Goal: Find specific page/section: Find specific page/section

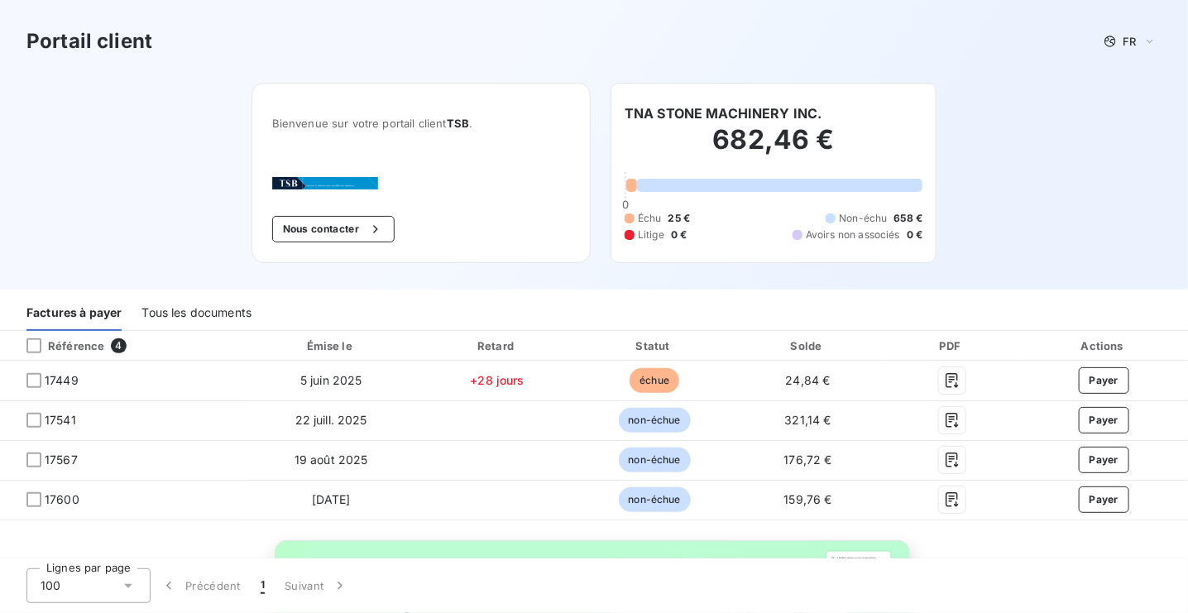
click at [194, 312] on div "Tous les documents" at bounding box center [197, 313] width 110 height 35
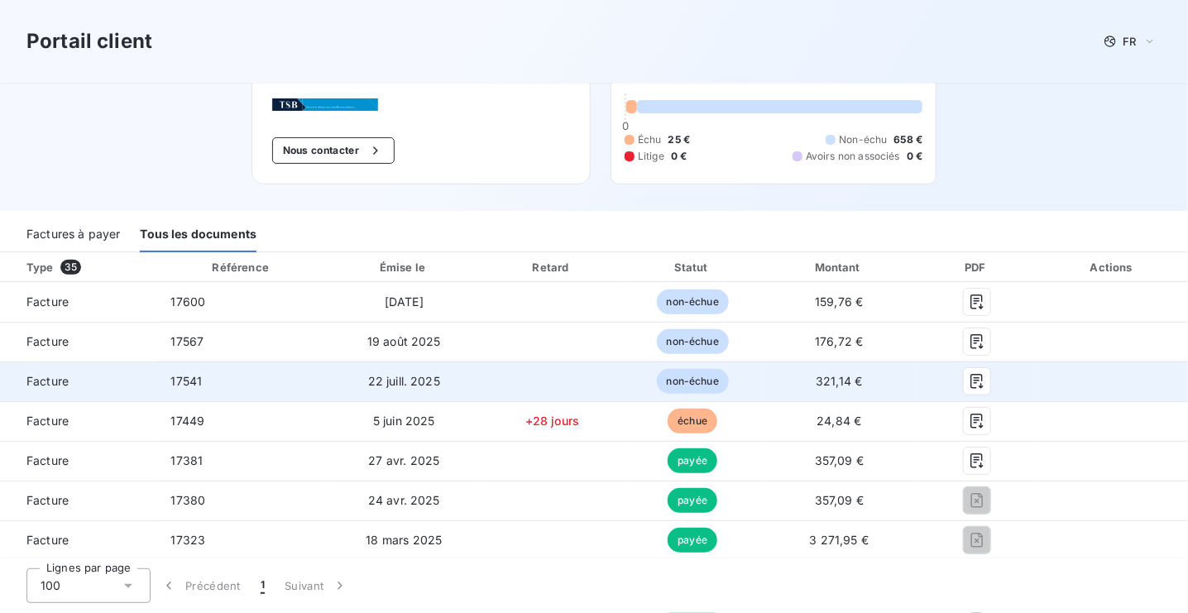
scroll to position [110, 0]
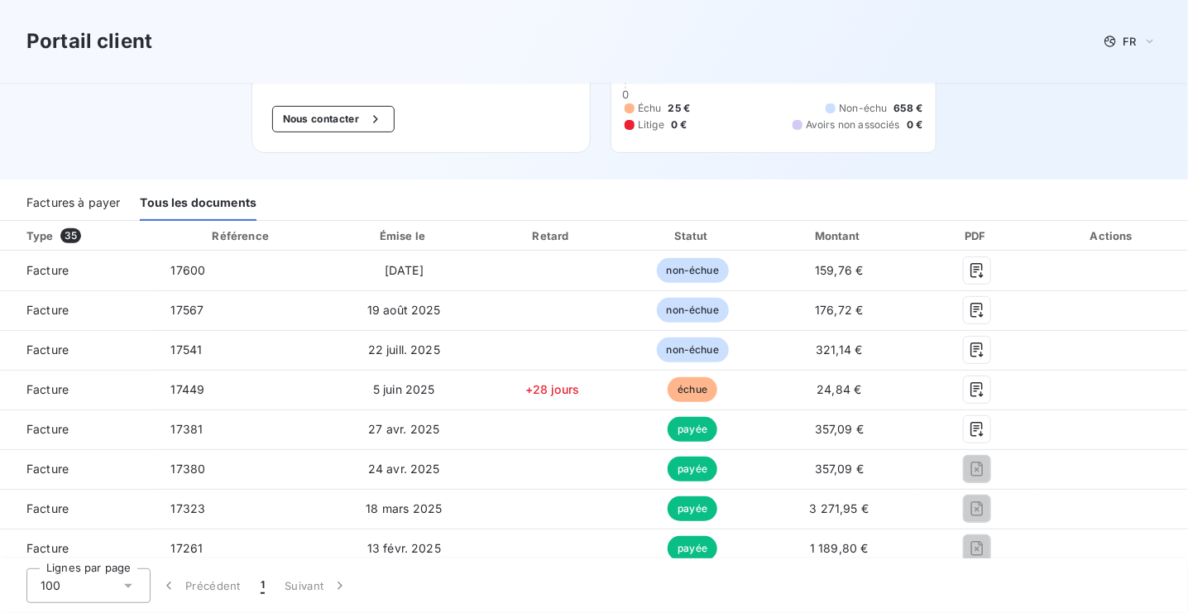
click at [80, 204] on div "Factures à payer" at bounding box center [73, 203] width 94 height 35
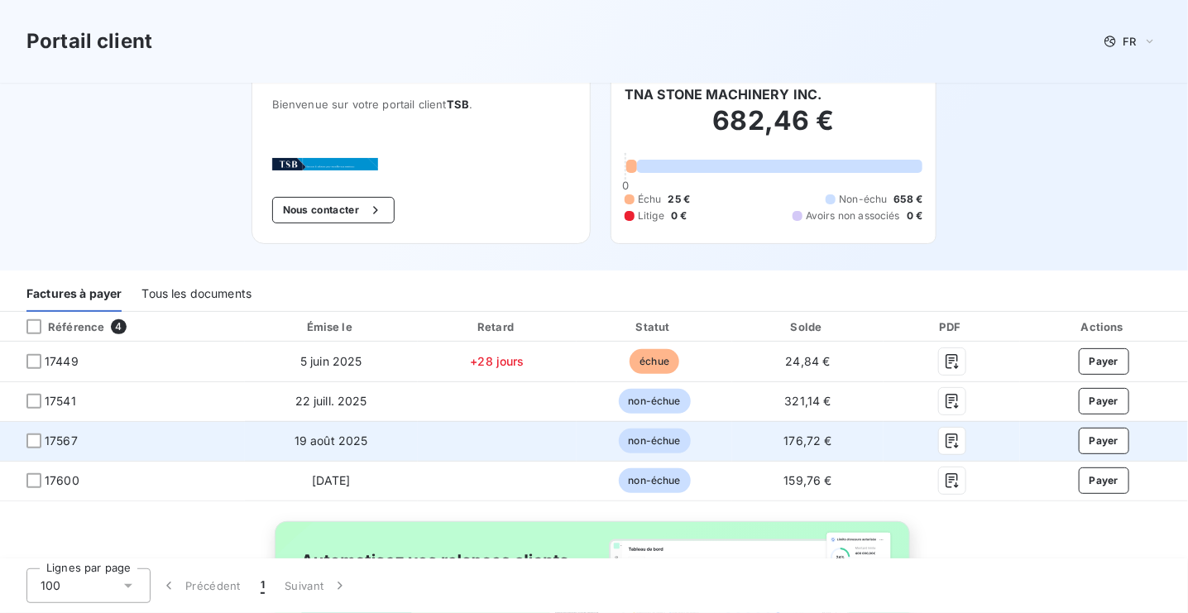
scroll to position [0, 0]
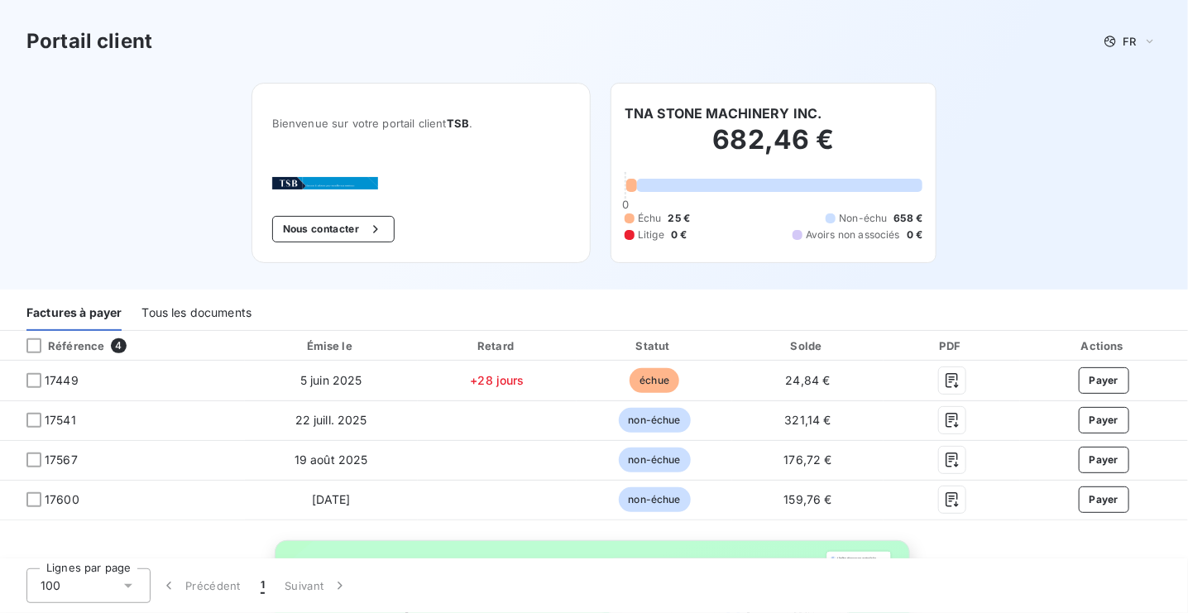
click at [98, 586] on div "100" at bounding box center [88, 586] width 124 height 35
click at [84, 552] on li "100" at bounding box center [88, 550] width 124 height 30
click at [73, 312] on div "Factures à payer" at bounding box center [73, 313] width 95 height 35
click at [222, 317] on div "Tous les documents" at bounding box center [197, 313] width 110 height 35
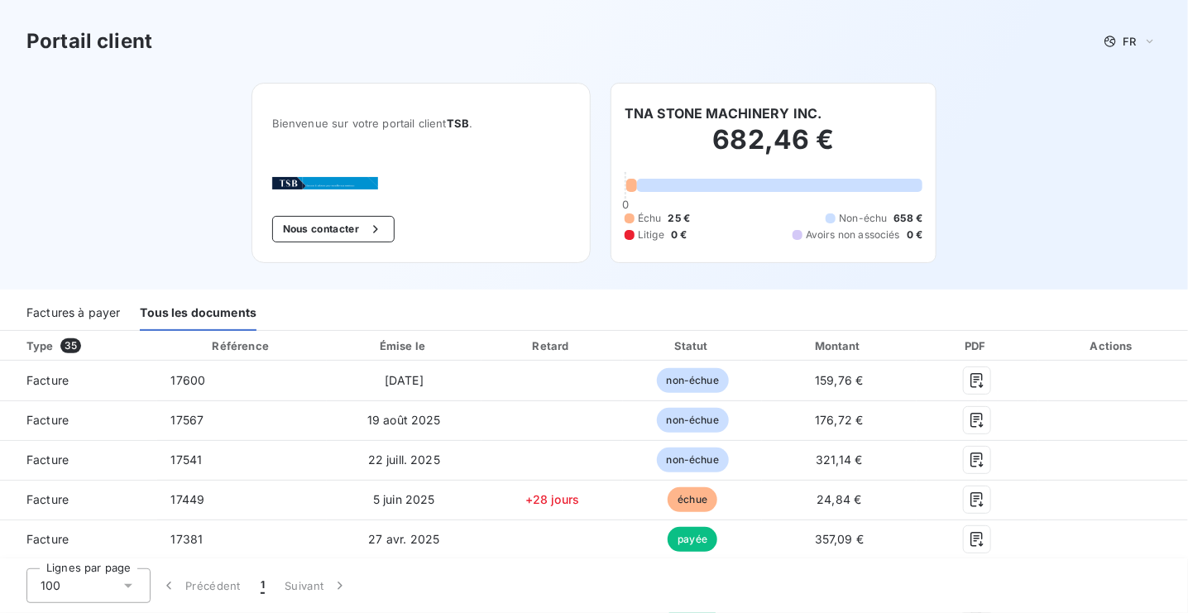
click at [81, 309] on div "Factures à payer" at bounding box center [73, 313] width 94 height 35
